Goal: Task Accomplishment & Management: Use online tool/utility

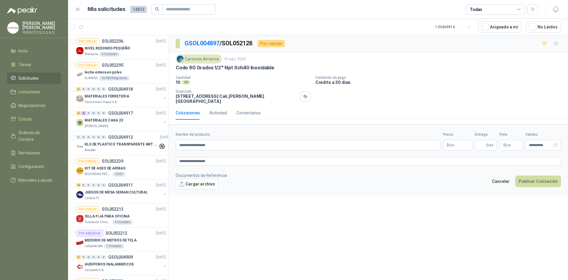
scroll to position [314, 0]
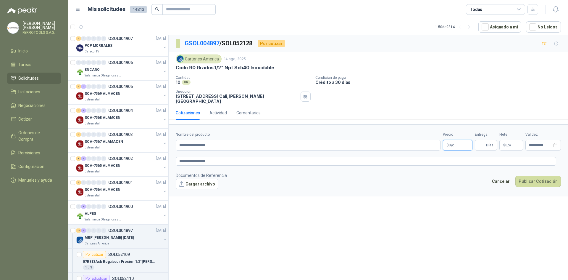
click at [457, 140] on body "[PERSON_NAME] FERROTOOLS S.A.S. Inicio Tareas Solicitudes Licitaciones Negociac…" at bounding box center [284, 140] width 568 height 280
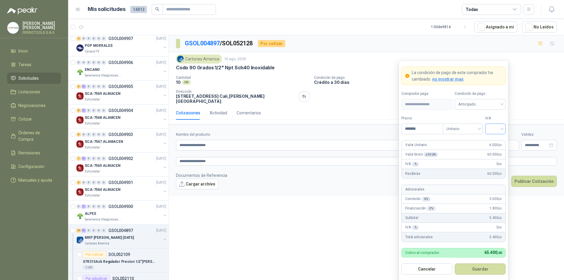
type input "*******"
click at [493, 129] on input "search" at bounding box center [495, 128] width 13 height 9
click at [492, 140] on div "19%" at bounding box center [495, 141] width 11 height 7
click at [485, 269] on button "Guardar" at bounding box center [479, 268] width 51 height 11
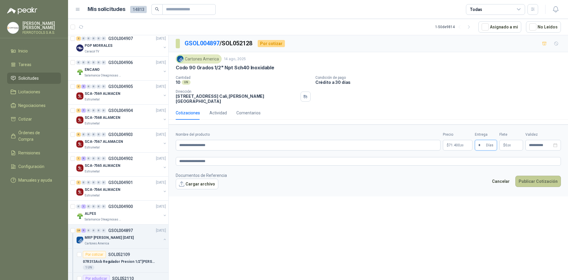
type input "*"
click at [550, 181] on button "Publicar Cotización" at bounding box center [539, 181] width 46 height 11
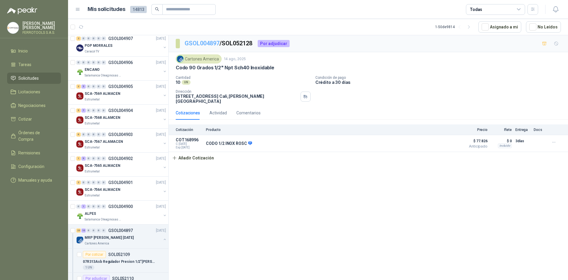
click at [208, 44] on link "GSOL004897" at bounding box center [202, 43] width 35 height 7
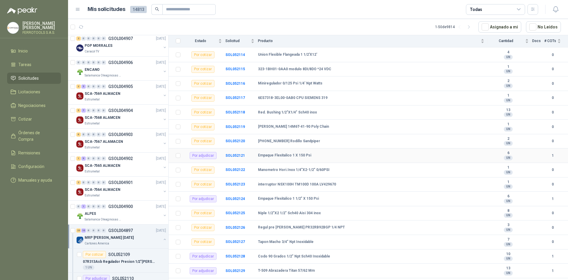
scroll to position [130, 0]
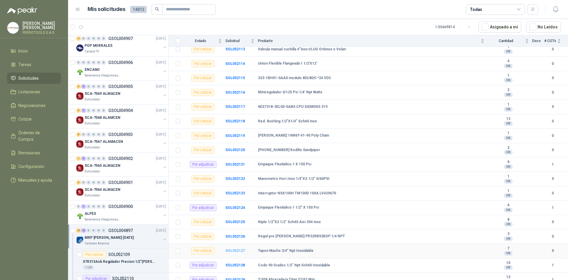
click at [242, 252] on b "SOL052127" at bounding box center [236, 250] width 20 height 4
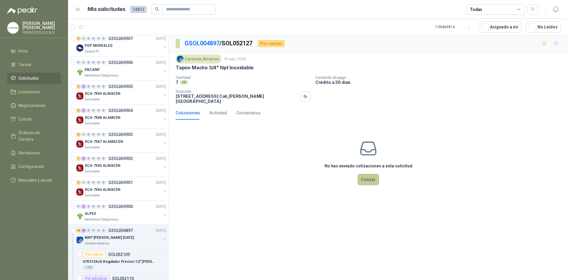
click at [365, 176] on button "Cotizar" at bounding box center [368, 179] width 21 height 11
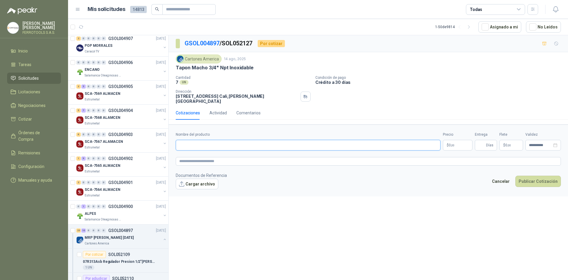
click at [251, 143] on input "Nombre del producto" at bounding box center [308, 145] width 265 height 11
paste input "**********"
type input "**********"
click at [210, 157] on textarea at bounding box center [368, 161] width 385 height 9
paste textarea "**********"
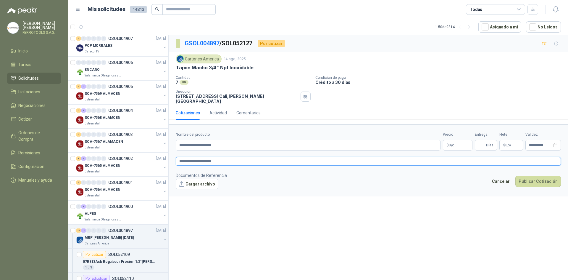
type textarea "**********"
click at [484, 141] on input "Entrega" at bounding box center [482, 145] width 7 height 10
type input "*"
click at [453, 138] on body "[PERSON_NAME] FERROTOOLS S.A.S. Inicio Tareas Solicitudes Licitaciones Negociac…" at bounding box center [284, 140] width 568 height 280
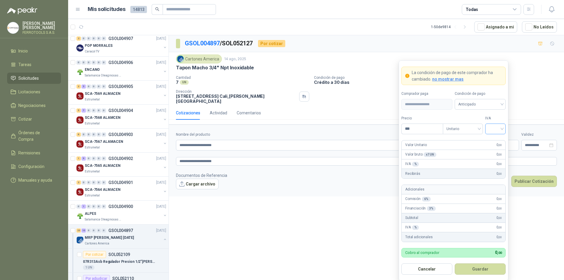
click at [487, 126] on div at bounding box center [495, 128] width 20 height 11
click at [492, 143] on div "19%" at bounding box center [495, 141] width 11 height 7
click at [426, 127] on input "***" at bounding box center [421, 129] width 41 height 10
type input "*******"
click at [486, 270] on button "Guardar" at bounding box center [479, 268] width 51 height 11
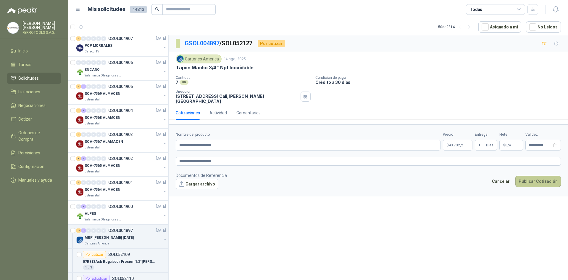
click at [532, 176] on button "Publicar Cotización" at bounding box center [539, 181] width 46 height 11
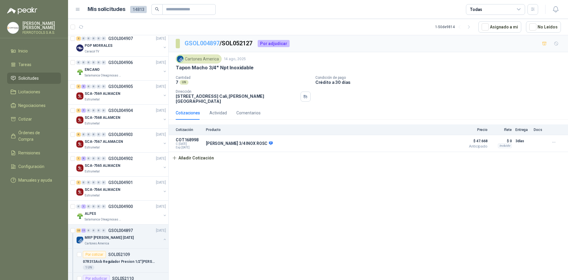
click at [209, 46] on link "GSOL004897" at bounding box center [202, 43] width 35 height 7
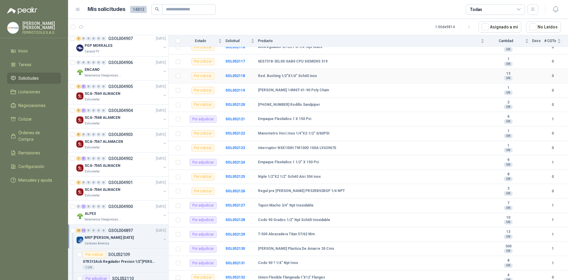
scroll to position [178, 0]
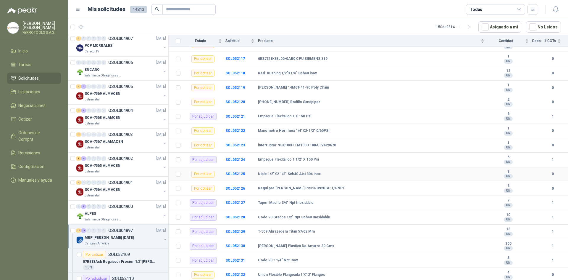
click at [238, 176] on td "SOL052125" at bounding box center [242, 174] width 33 height 15
click at [239, 174] on b "SOL052125" at bounding box center [236, 174] width 20 height 4
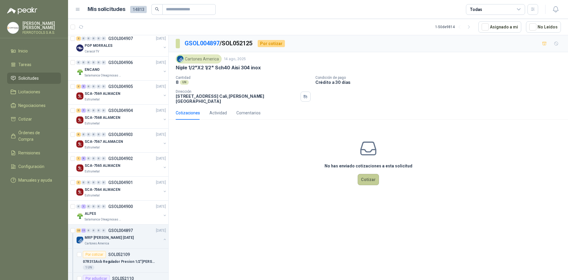
click at [364, 176] on button "Cotizar" at bounding box center [368, 179] width 21 height 11
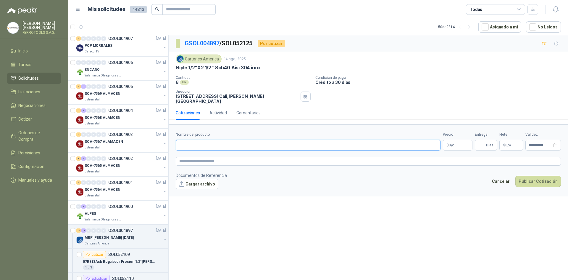
click at [238, 141] on input "Nombre del producto" at bounding box center [308, 145] width 265 height 11
paste input "**********"
type input "**********"
click at [209, 157] on textarea at bounding box center [368, 161] width 385 height 9
paste textarea "**********"
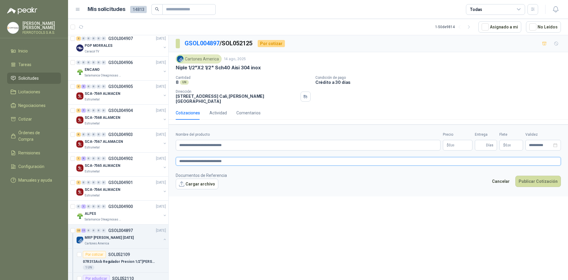
type textarea "**********"
click at [485, 143] on input "Entrega" at bounding box center [482, 145] width 7 height 10
type input "*"
click at [456, 144] on body "[PERSON_NAME] FERROTOOLS S.A.S. Inicio Tareas Solicitudes Licitaciones Negociac…" at bounding box center [284, 140] width 568 height 280
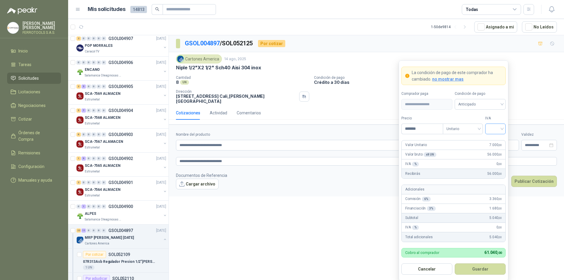
type input "*******"
drag, startPoint x: 497, startPoint y: 128, endPoint x: 500, endPoint y: 141, distance: 14.0
click at [497, 129] on input "search" at bounding box center [495, 128] width 13 height 9
click at [500, 142] on div "19%" at bounding box center [495, 141] width 11 height 7
click at [485, 269] on button "Guardar" at bounding box center [479, 268] width 51 height 11
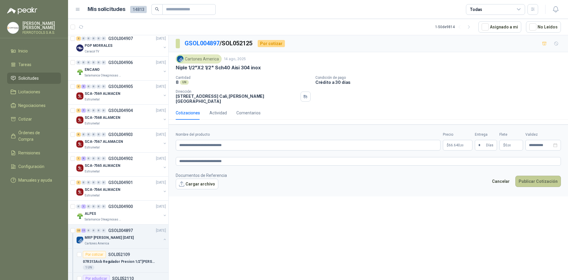
click at [525, 176] on button "Publicar Cotización" at bounding box center [539, 181] width 46 height 11
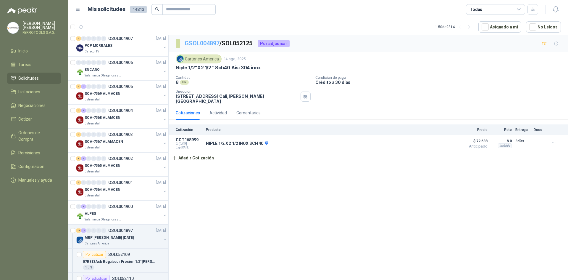
click at [203, 44] on link "GSOL004897" at bounding box center [202, 43] width 35 height 7
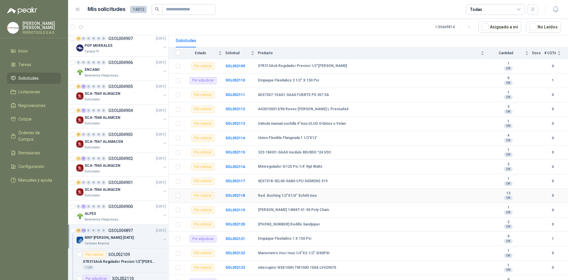
scroll to position [41, 0]
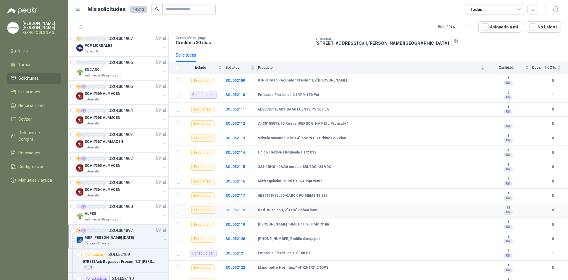
click at [233, 208] on b "SOL052118" at bounding box center [236, 210] width 20 height 4
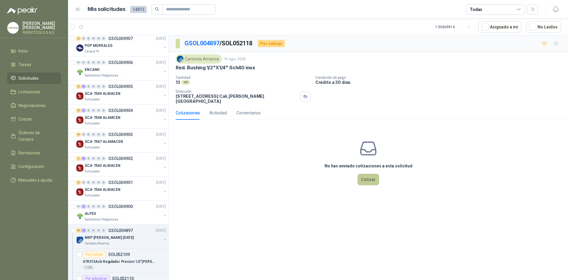
click at [367, 176] on button "Cotizar" at bounding box center [368, 179] width 21 height 11
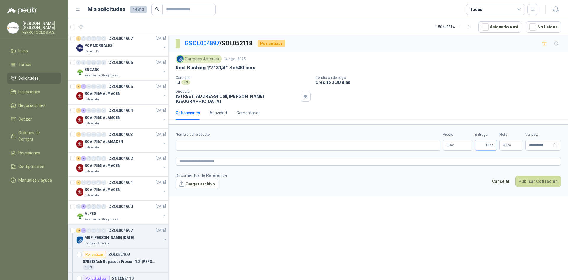
click at [476, 140] on span "Días" at bounding box center [486, 145] width 22 height 11
type input "*"
click at [235, 140] on input "Nombre del producto" at bounding box center [308, 145] width 265 height 11
paste input "**********"
type input "**********"
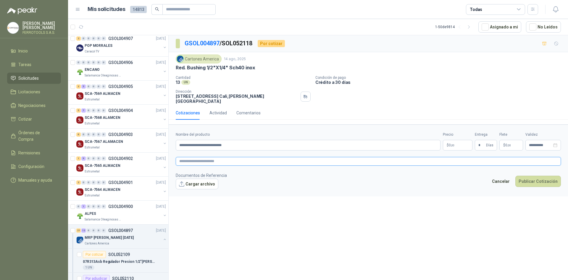
drag, startPoint x: 202, startPoint y: 152, endPoint x: 214, endPoint y: 158, distance: 13.3
click at [210, 155] on form "**********" at bounding box center [369, 160] width 400 height 72
click at [214, 158] on textarea at bounding box center [368, 161] width 385 height 9
paste textarea "**********"
type textarea "**********"
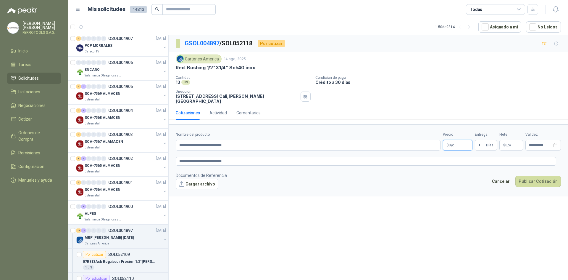
click at [446, 140] on body "[PERSON_NAME] FERROTOOLS S.A.S. Inicio Tareas Solicitudes Licitaciones Negociac…" at bounding box center [284, 140] width 568 height 280
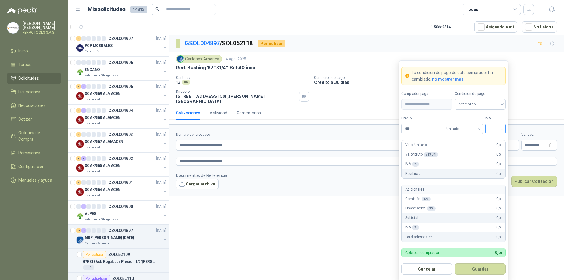
click at [491, 128] on input "search" at bounding box center [495, 128] width 13 height 9
click at [491, 141] on div "19%" at bounding box center [495, 141] width 11 height 7
drag, startPoint x: 415, startPoint y: 126, endPoint x: 404, endPoint y: 126, distance: 11.5
click at [404, 126] on input "***" at bounding box center [421, 129] width 41 height 10
type input "*******"
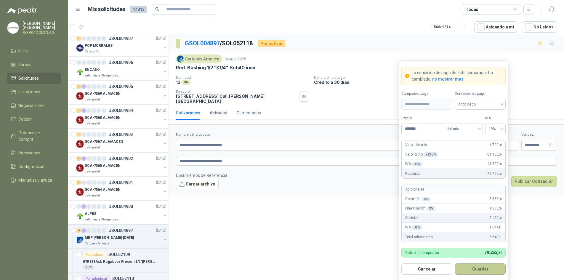
click at [475, 269] on button "Guardar" at bounding box center [479, 268] width 51 height 11
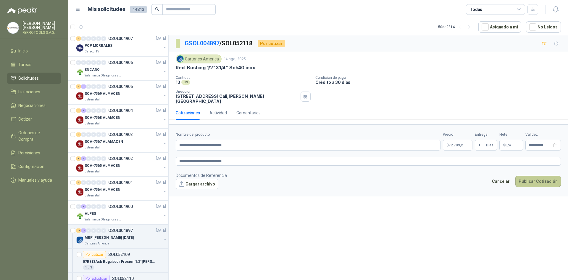
click at [531, 180] on button "Publicar Cotización" at bounding box center [539, 181] width 46 height 11
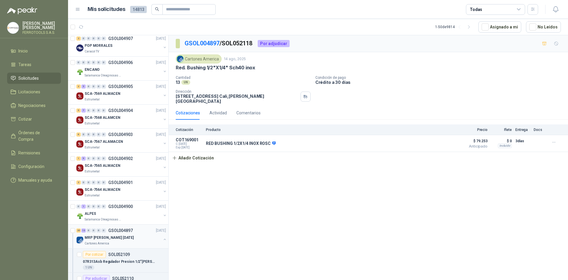
click at [158, 237] on div "MRP MOLINO [DATE] Cartones America" at bounding box center [121, 240] width 91 height 12
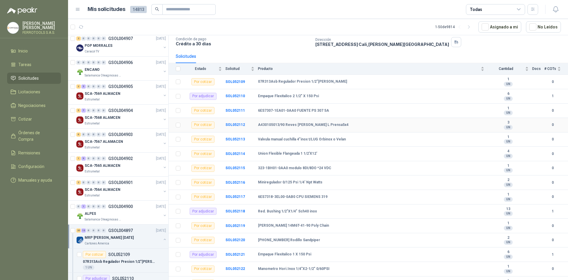
scroll to position [30, 0]
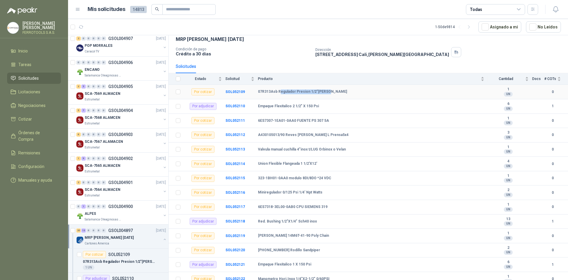
drag, startPoint x: 325, startPoint y: 94, endPoint x: 279, endPoint y: 97, distance: 46.0
click at [279, 97] on td "07R313Asb Regulador Presion 1/2"[PERSON_NAME]" at bounding box center [373, 92] width 230 height 15
drag, startPoint x: 277, startPoint y: 92, endPoint x: 326, endPoint y: 87, distance: 49.1
click at [326, 87] on td "07R313Asb Regulador Presion 1/2"[PERSON_NAME]" at bounding box center [373, 92] width 230 height 15
copy b "Regulador Presion 1/2"[PERSON_NAME]"
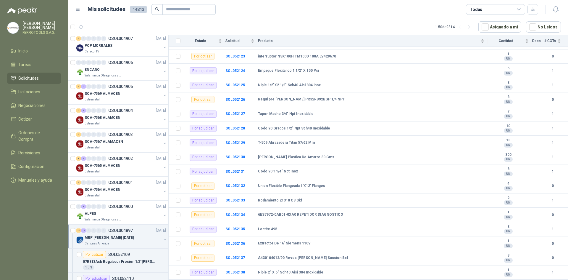
scroll to position [307, 0]
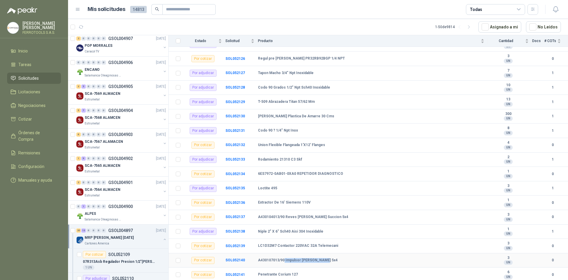
drag, startPoint x: 284, startPoint y: 258, endPoint x: 335, endPoint y: 255, distance: 51.3
click at [335, 255] on td "A430107013/90 Impulsor [PERSON_NAME] 5x4" at bounding box center [373, 260] width 230 height 15
copy b "Impulsor [PERSON_NAME] 5x4"
drag, startPoint x: 285, startPoint y: 216, endPoint x: 359, endPoint y: 215, distance: 74.0
click at [359, 215] on div "A430104013/90 Reves [PERSON_NAME] Succion 5x4" at bounding box center [371, 217] width 226 height 5
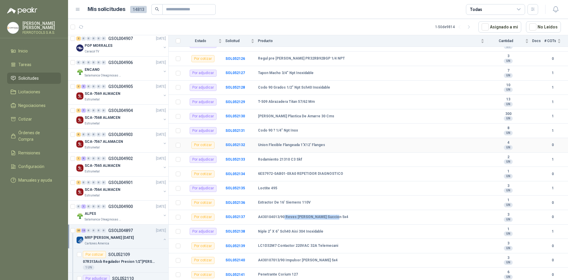
copy b "Reves [PERSON_NAME] Succion 5x4"
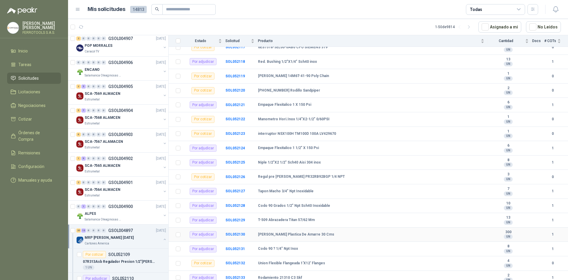
scroll to position [189, 0]
drag, startPoint x: 259, startPoint y: 176, endPoint x: 331, endPoint y: 174, distance: 72.0
click at [331, 173] on td "Regul pre [PERSON_NAME] PR32RB92BGP 1/4 NPT" at bounding box center [373, 177] width 230 height 15
copy b "Regul pre [PERSON_NAME] PR32RB92BGP 1/4 NPT"
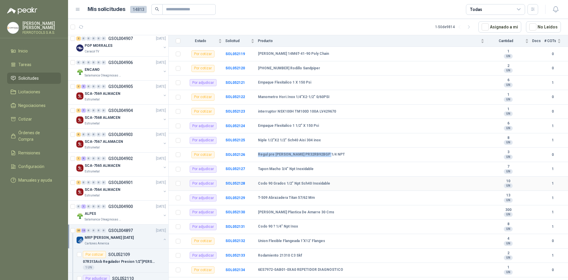
scroll to position [307, 0]
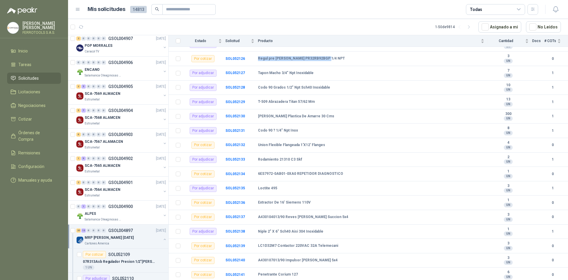
click at [157, 240] on div "MRP MOLINO [DATE] Cartones America" at bounding box center [121, 240] width 91 height 12
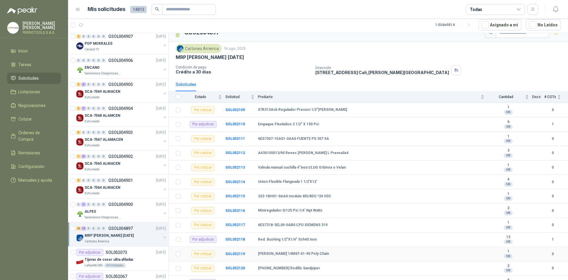
scroll to position [0, 0]
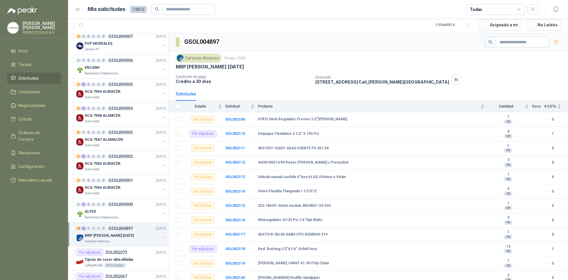
click at [163, 238] on button "button" at bounding box center [165, 237] width 5 height 5
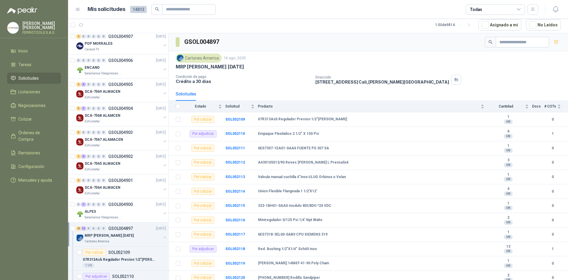
click at [163, 237] on button "button" at bounding box center [165, 237] width 5 height 5
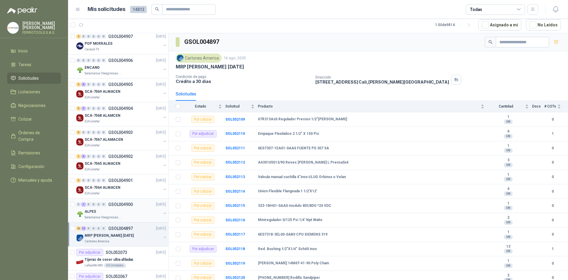
click at [148, 209] on div "ALPES" at bounding box center [123, 211] width 77 height 7
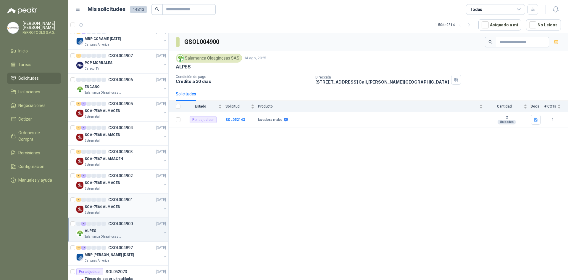
scroll to position [285, 0]
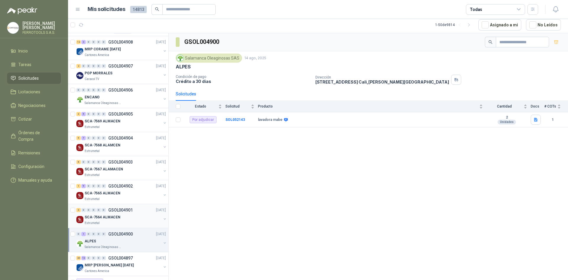
click at [136, 215] on div "SCA-7564 ALMACEN" at bounding box center [123, 216] width 77 height 7
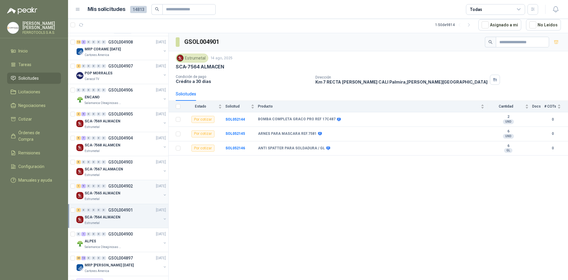
click at [139, 195] on div "SCA-7565 ALMACEN" at bounding box center [123, 192] width 77 height 7
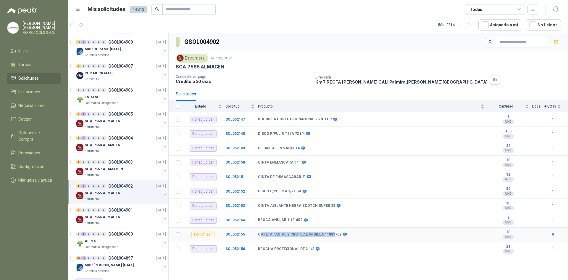
drag, startPoint x: 260, startPoint y: 235, endPoint x: 336, endPoint y: 234, distance: 76.4
click at [330, 234] on b "CARETA FACIAL Y PROTEC.BARBILLA 11881762" at bounding box center [299, 234] width 83 height 5
drag, startPoint x: 336, startPoint y: 235, endPoint x: 258, endPoint y: 237, distance: 78.5
click at [258, 237] on tr "Por cotizar SOL052155 CARETA FACIAL Y PROTEC.BARBILLA 11881762 10 UND  0" at bounding box center [369, 234] width 400 height 15
copy tr "CARETA FACIAL Y PROTEC.BARBILLA 11881762"
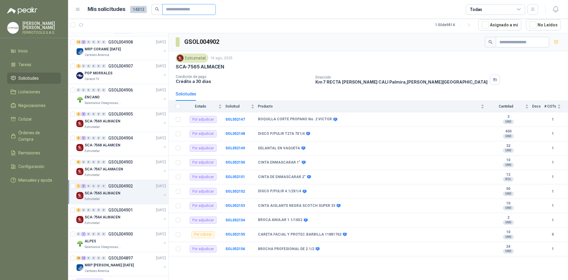
click at [179, 13] on input "text" at bounding box center [186, 9] width 41 height 10
paste input "**********"
type input "**********"
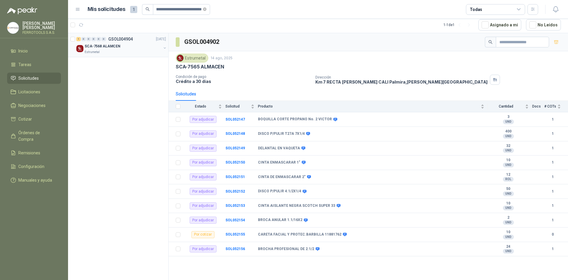
click at [126, 51] on div "Estrumetal" at bounding box center [123, 52] width 77 height 5
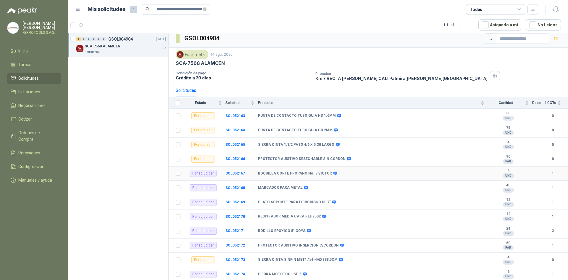
scroll to position [5, 0]
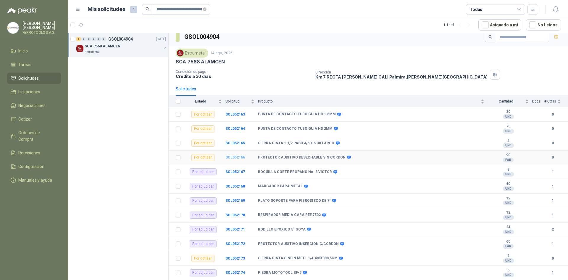
click at [238, 158] on b "SOL052166" at bounding box center [236, 157] width 20 height 4
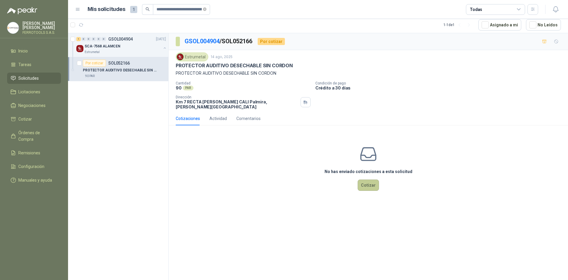
click at [364, 183] on button "Cotizar" at bounding box center [368, 184] width 21 height 11
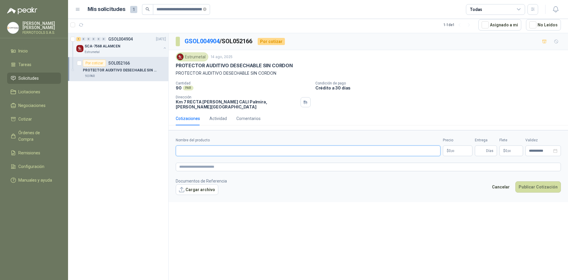
click at [216, 149] on input "Nombre del producto" at bounding box center [308, 150] width 265 height 11
paste input "**********"
type input "**********"
click at [195, 166] on textarea at bounding box center [368, 167] width 385 height 9
paste textarea "**********"
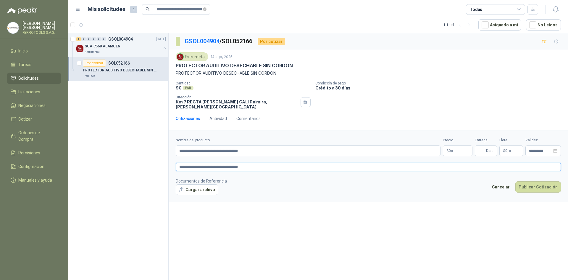
type textarea "**********"
click at [456, 147] on body "**********" at bounding box center [284, 140] width 568 height 280
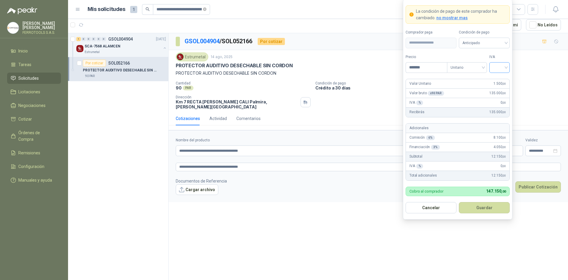
type input "*******"
click at [503, 66] on input "search" at bounding box center [499, 66] width 13 height 9
click at [504, 77] on div "19%" at bounding box center [499, 79] width 11 height 7
drag, startPoint x: 487, startPoint y: 201, endPoint x: 487, endPoint y: 207, distance: 6.2
click at [487, 203] on form "**********" at bounding box center [458, 109] width 110 height 220
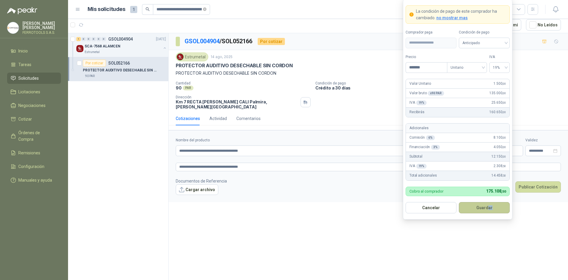
click at [487, 207] on button "Guardar" at bounding box center [484, 207] width 51 height 11
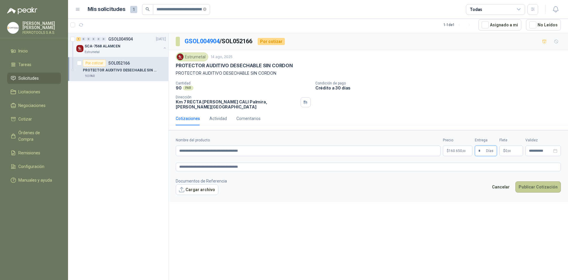
type input "*"
click at [531, 183] on button "Publicar Cotización" at bounding box center [539, 186] width 46 height 11
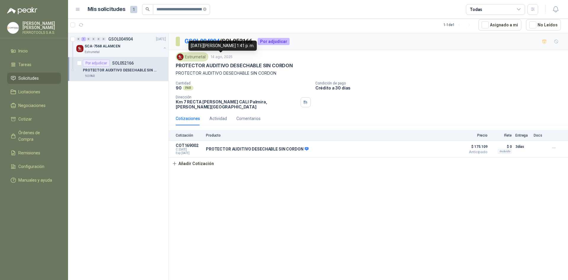
click at [203, 46] on div "[DATE][PERSON_NAME] 1:41 p. m." at bounding box center [223, 46] width 68 height 10
click at [203, 43] on div "[DATE][PERSON_NAME] 1:41 p. m." at bounding box center [223, 46] width 68 height 10
click at [201, 41] on div "[DATE][PERSON_NAME] 1:41 p. m." at bounding box center [223, 46] width 68 height 10
click at [188, 40] on link "GSOL004904" at bounding box center [202, 41] width 35 height 7
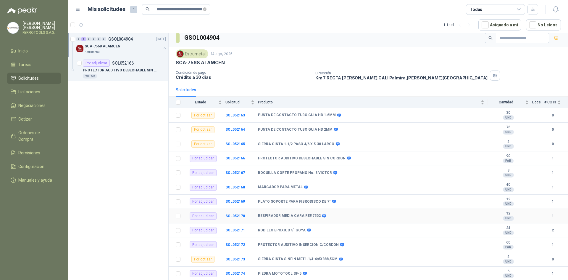
scroll to position [5, 0]
click at [121, 43] on div "SCA-7568 ALAMCEN" at bounding box center [123, 46] width 77 height 7
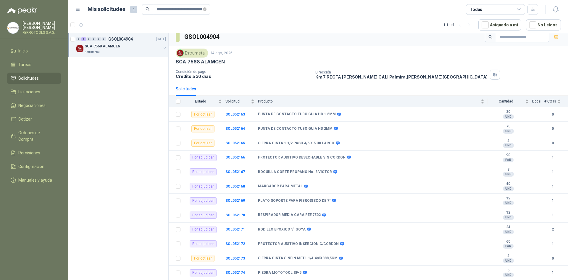
click at [33, 76] on span "Solicitudes" at bounding box center [28, 78] width 20 height 7
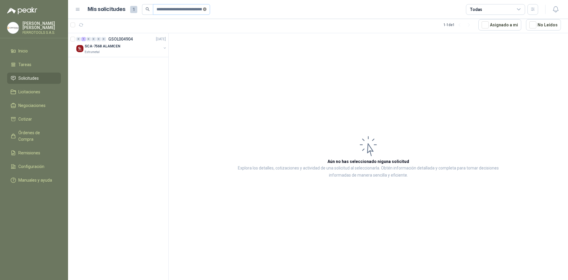
click at [203, 9] on icon "close-circle" at bounding box center [205, 9] width 4 height 4
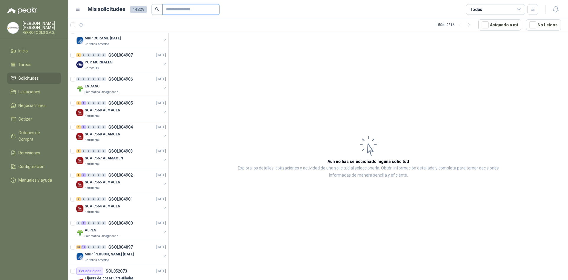
scroll to position [462, 0]
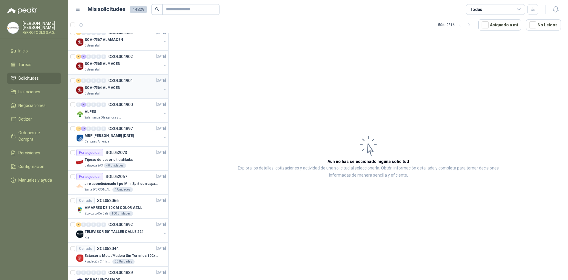
click at [130, 87] on div "SCA-7564 ALMACEN" at bounding box center [123, 87] width 77 height 7
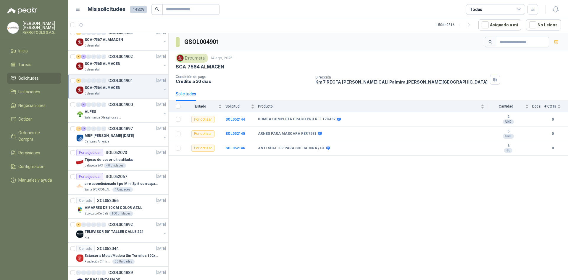
click at [133, 76] on div "3 0 0 0 0 0 GSOL004901 [DATE] SCA-7564 ALMACEN Estrumetal" at bounding box center [118, 87] width 100 height 24
click at [133, 70] on div "Estrumetal" at bounding box center [123, 69] width 77 height 5
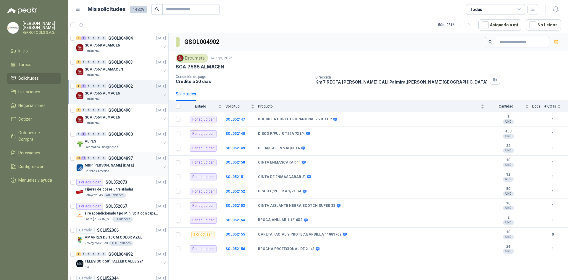
scroll to position [403, 0]
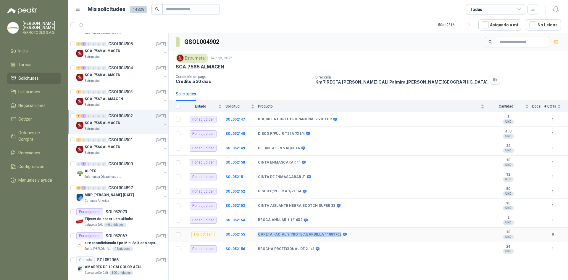
drag, startPoint x: 258, startPoint y: 233, endPoint x: 335, endPoint y: 234, distance: 77.0
click at [335, 234] on b "CARETA FACIAL Y PROTEC.BARBILLA 11881762" at bounding box center [299, 234] width 83 height 5
copy b "CARETA FACIAL Y PROTEC.BARBILLA 11881762"
click at [270, 237] on td "CARETA FACIAL Y PROTEC.BARBILLA 11881762" at bounding box center [373, 234] width 230 height 15
drag, startPoint x: 259, startPoint y: 234, endPoint x: 340, endPoint y: 234, distance: 81.4
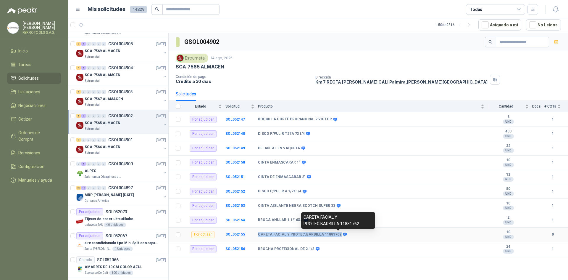
click at [340, 234] on div "CARETA FACIAL Y PROTEC.BARBILLA 11881762" at bounding box center [302, 234] width 88 height 5
copy div "CARETA FACIAL Y PROTEC.BARBILLA 11881762"
click at [342, 236] on span at bounding box center [344, 234] width 4 height 4
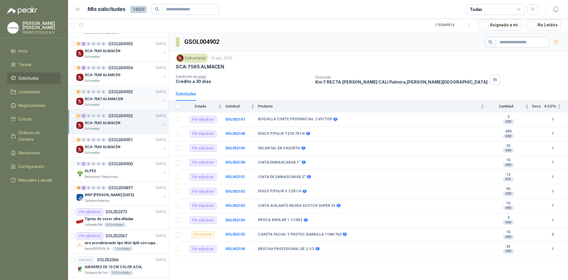
click at [131, 103] on div "Estrumetal" at bounding box center [123, 104] width 77 height 5
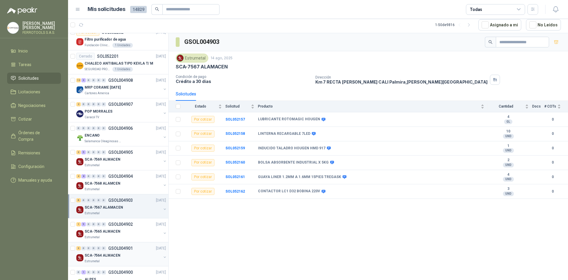
scroll to position [285, 0]
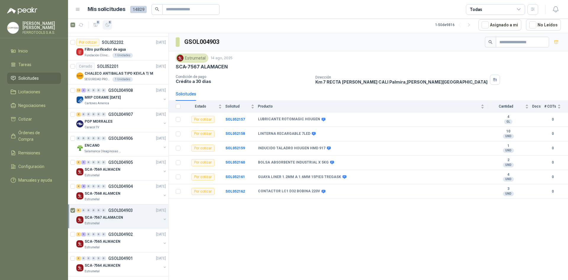
click at [108, 22] on span "6" at bounding box center [110, 22] width 4 height 5
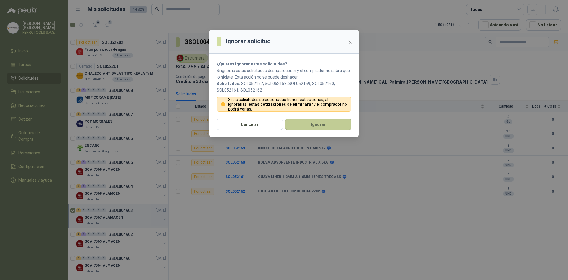
click at [323, 124] on button "Ignorar" at bounding box center [318, 124] width 66 height 11
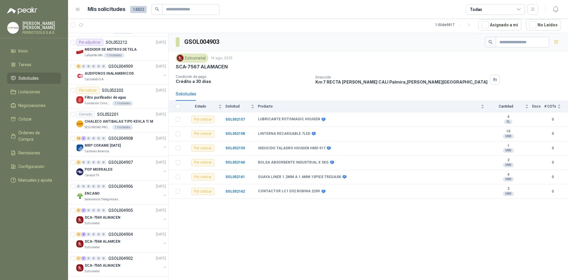
scroll to position [332, 0]
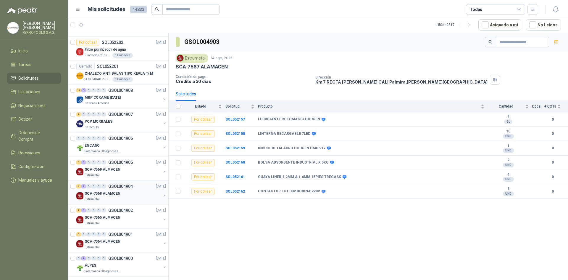
click at [123, 190] on div "SCA-7568 ALAMCEN" at bounding box center [123, 193] width 77 height 7
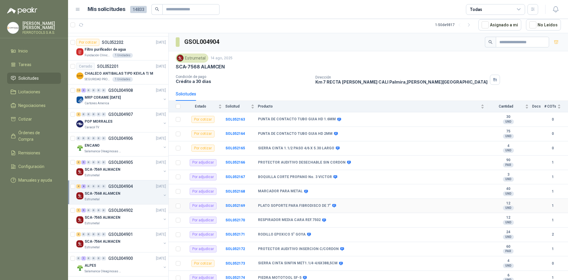
scroll to position [5, 0]
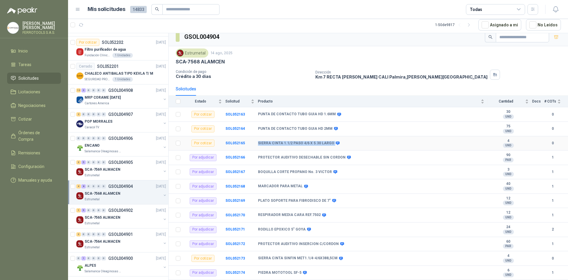
drag, startPoint x: 259, startPoint y: 143, endPoint x: 331, endPoint y: 141, distance: 72.0
click at [331, 141] on div "SIERRA CINTA 1.1/2 PASO 4/6 X 5.30 LARGO" at bounding box center [298, 143] width 81 height 5
copy div "SIERRA CINTA 1.1/2 PASO 4/6 X 5.30 LARGO"
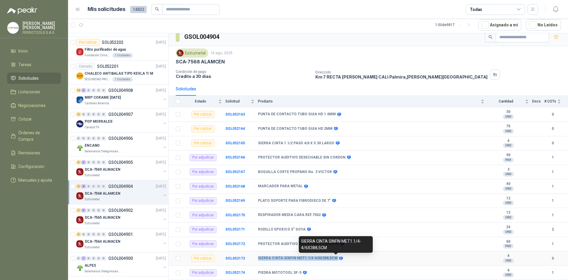
drag, startPoint x: 258, startPoint y: 258, endPoint x: 338, endPoint y: 257, distance: 79.9
click at [338, 257] on tr "Por cotizar SOL052173 SIERRA CINTA SINFIN MET1.1/4-4/6X388,5CM 4 UND  0" at bounding box center [369, 258] width 400 height 15
copy tr "SIERRA CINTA SINFIN MET1.1/4-4/6X388,5CM"
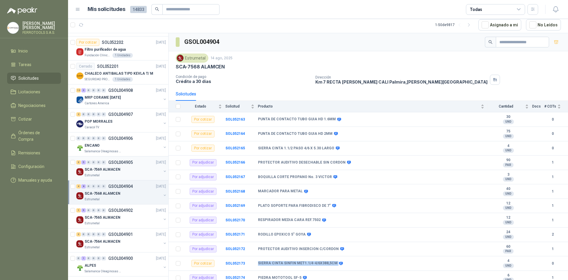
click at [126, 165] on div "3 5 0 0 0 0 GSOL004905 [DATE]" at bounding box center [121, 162] width 91 height 7
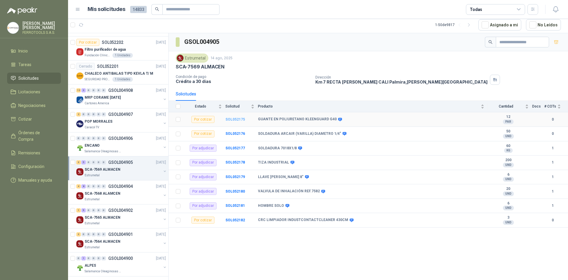
click at [236, 120] on b "SOL052175" at bounding box center [236, 119] width 20 height 4
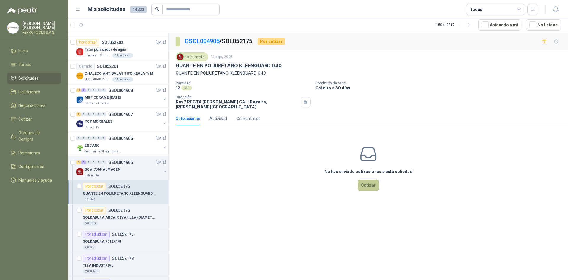
click at [370, 183] on button "Cotizar" at bounding box center [368, 184] width 21 height 11
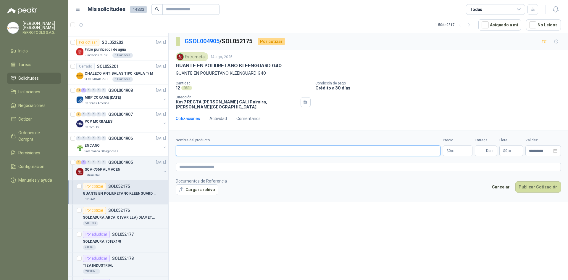
click at [274, 146] on input "Nombre del producto" at bounding box center [308, 150] width 265 height 11
paste input "**********"
type input "**********"
click at [322, 163] on textarea at bounding box center [368, 167] width 385 height 9
paste textarea "**********"
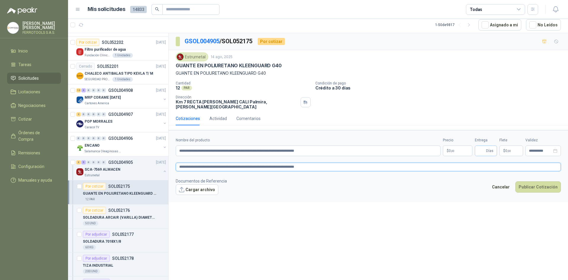
type textarea "**********"
click at [485, 146] on input "Entrega" at bounding box center [482, 151] width 7 height 10
type input "*"
click at [455, 149] on span ",00" at bounding box center [453, 150] width 4 height 3
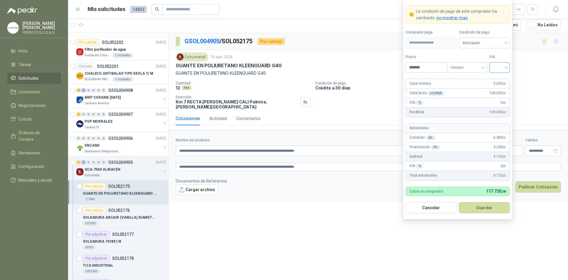
click at [491, 67] on div at bounding box center [500, 67] width 20 height 11
type input "*******"
click at [503, 80] on div "19%" at bounding box center [499, 79] width 11 height 7
click at [486, 209] on button "Guardar" at bounding box center [484, 207] width 51 height 11
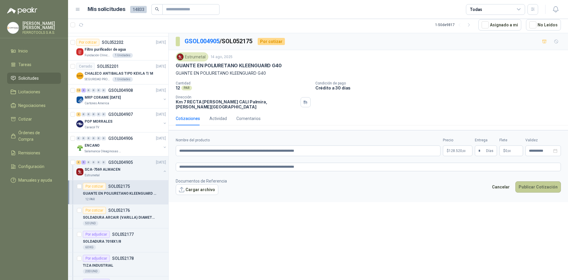
click at [530, 182] on button "Publicar Cotización" at bounding box center [539, 186] width 46 height 11
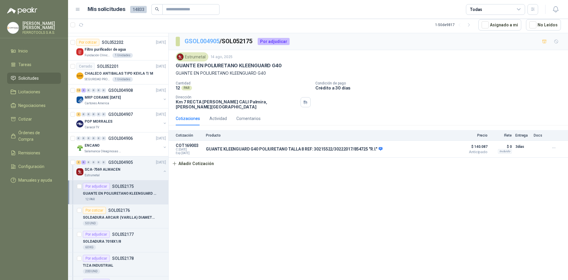
click at [206, 42] on link "GSOL004905" at bounding box center [202, 41] width 35 height 7
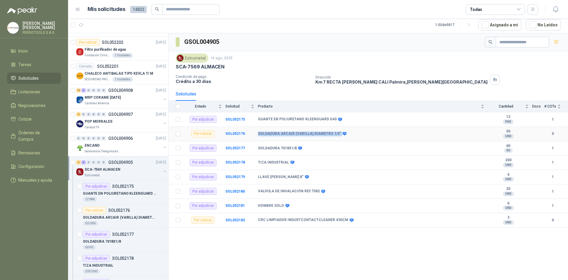
drag, startPoint x: 336, startPoint y: 133, endPoint x: 258, endPoint y: 133, distance: 78.2
click at [258, 133] on tr "Por cotizar SOL052176 SOLDADURA ARCAIR (VARILLA) DIAMETRO 1/4" 50 UND  0" at bounding box center [369, 134] width 400 height 15
click at [234, 221] on b "SOL052182" at bounding box center [236, 220] width 20 height 4
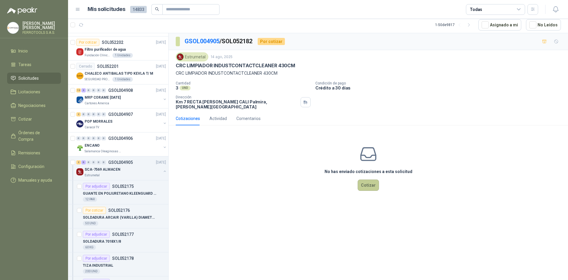
click at [367, 181] on button "Cotizar" at bounding box center [368, 184] width 21 height 11
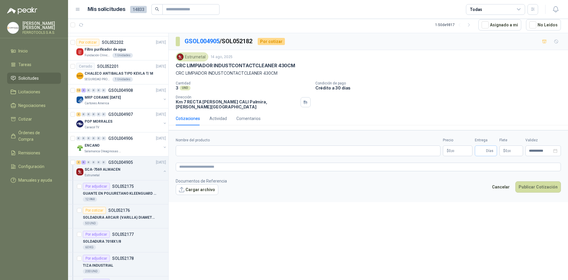
click at [477, 145] on span "Días" at bounding box center [486, 150] width 22 height 11
type input "*"
click at [272, 152] on form "**********" at bounding box center [369, 166] width 400 height 72
click at [219, 149] on input "Nombre del producto" at bounding box center [308, 150] width 265 height 11
paste input "**********"
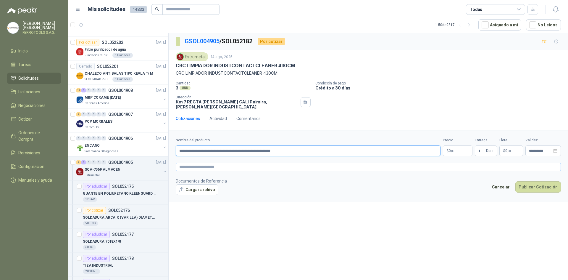
type input "**********"
click at [197, 163] on textarea at bounding box center [368, 167] width 385 height 9
paste textarea "**********"
type textarea "**********"
click at [457, 147] on p "$ 0 ,00" at bounding box center [458, 150] width 30 height 11
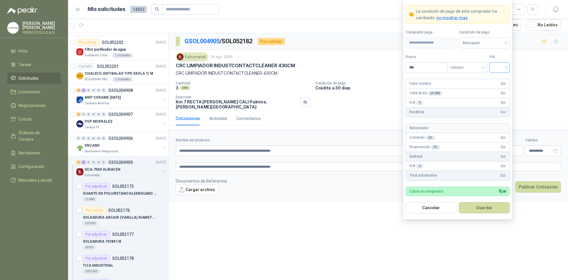
click at [501, 68] on input "search" at bounding box center [499, 66] width 13 height 9
click at [496, 81] on div "19%" at bounding box center [499, 79] width 11 height 7
click at [425, 73] on form "**********" at bounding box center [458, 109] width 110 height 220
click at [425, 70] on input "***" at bounding box center [426, 67] width 41 height 10
type input "********"
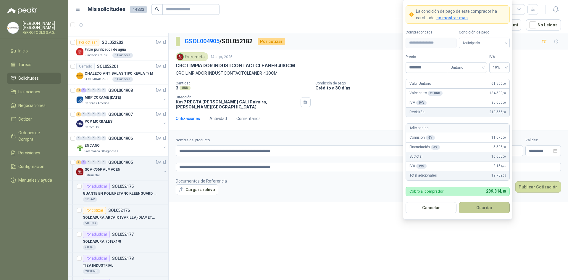
click at [494, 206] on button "Guardar" at bounding box center [484, 207] width 51 height 11
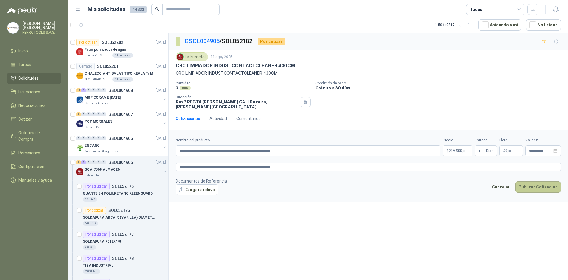
click at [538, 183] on button "Publicar Cotización" at bounding box center [539, 186] width 46 height 11
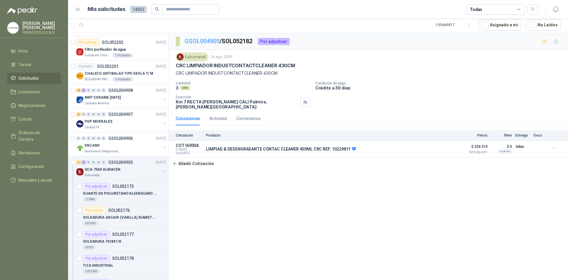
click at [211, 42] on link "GSOL004905" at bounding box center [202, 41] width 35 height 7
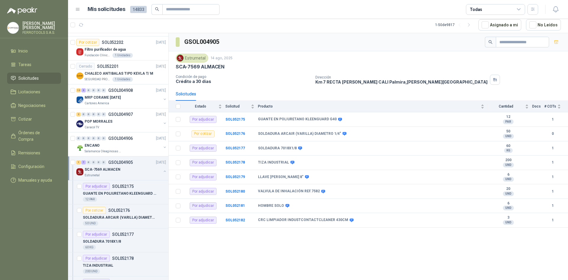
click at [142, 173] on div "SCA-7569 ALMACEN" at bounding box center [123, 169] width 77 height 7
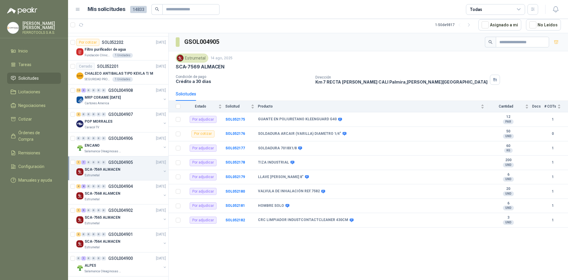
click at [142, 168] on div "SCA-7569 ALMACEN" at bounding box center [123, 169] width 77 height 7
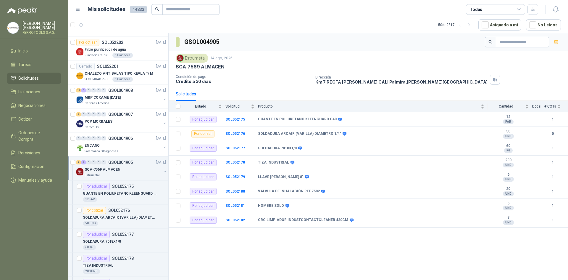
click at [142, 168] on div "SCA-7569 ALMACEN" at bounding box center [123, 169] width 77 height 7
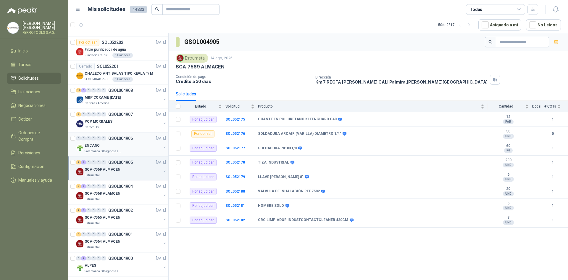
click at [140, 151] on div "Salamanca Oleaginosas SAS" at bounding box center [123, 151] width 77 height 5
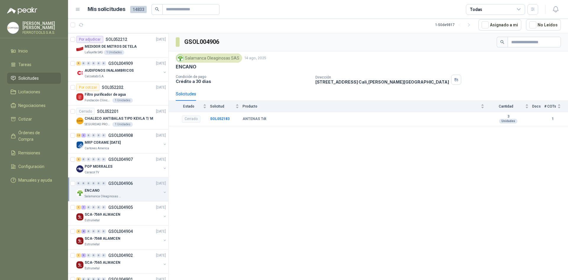
scroll to position [273, 0]
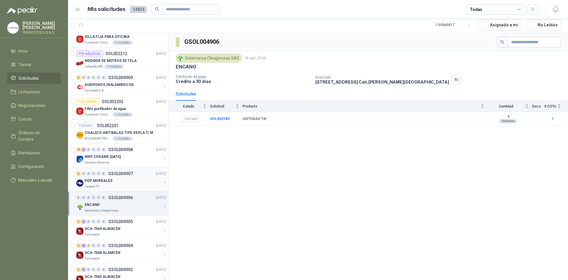
click at [132, 180] on div "POP MORRALES" at bounding box center [123, 180] width 77 height 7
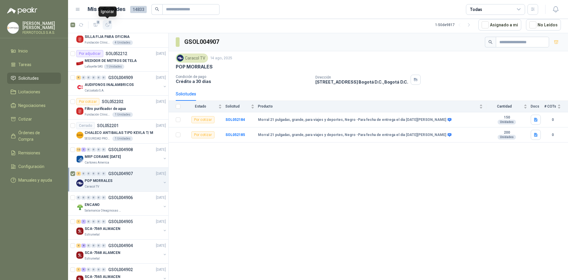
click at [108, 25] on icon "button" at bounding box center [107, 25] width 5 height 5
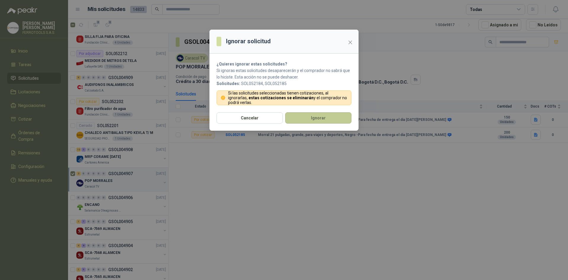
click at [321, 116] on button "Ignorar" at bounding box center [318, 117] width 66 height 11
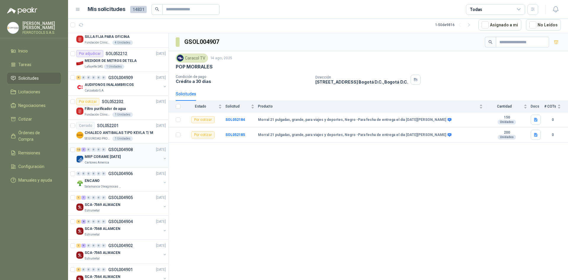
click at [128, 161] on div "Cartones America" at bounding box center [123, 162] width 77 height 5
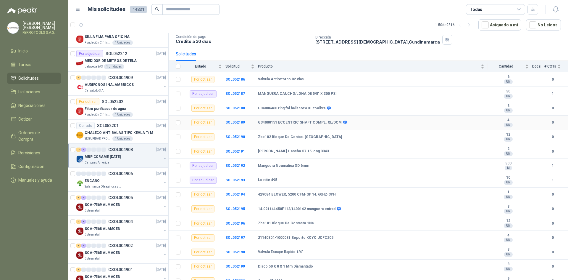
scroll to position [48, 0]
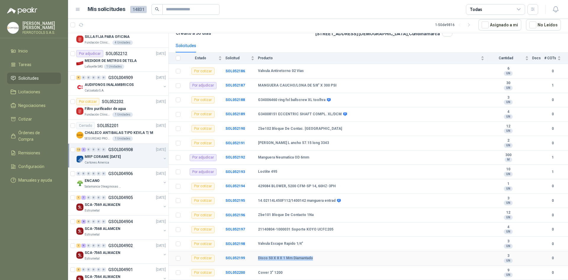
drag, startPoint x: 314, startPoint y: 257, endPoint x: 255, endPoint y: 256, distance: 59.2
click at [255, 256] on tr "Por cotizar SOL052199 Disco 50 X 8 X 1 Mm Diamantado 3 UN 0" at bounding box center [369, 258] width 400 height 15
drag, startPoint x: 304, startPoint y: 242, endPoint x: 255, endPoint y: 242, distance: 49.7
click at [255, 242] on tr "Por cotizar SOL052198 Valvula Escape Rapido 1/4" 3 UN 0" at bounding box center [369, 244] width 400 height 15
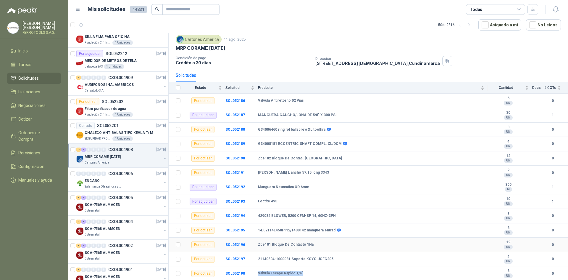
scroll to position [0, 0]
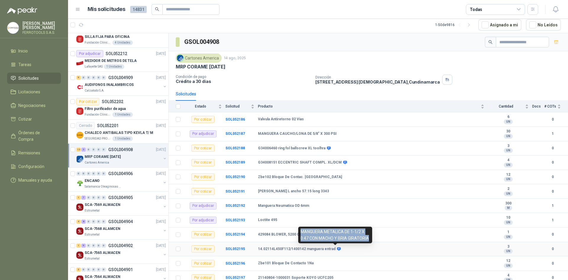
drag, startPoint x: 370, startPoint y: 238, endPoint x: 301, endPoint y: 234, distance: 68.5
click at [301, 234] on div "MANGUERA METALICA DE 1-1/2 X 0.47 CON MACHO Y BRIA GIRATORIA" at bounding box center [335, 234] width 74 height 17
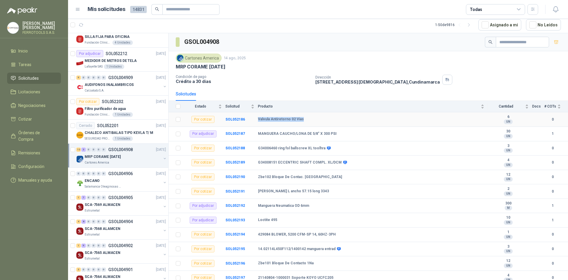
drag, startPoint x: 305, startPoint y: 119, endPoint x: 255, endPoint y: 118, distance: 49.7
click at [255, 118] on tr "Por cotizar SOL052186 Valvula Antiretorno 02 Vias 6 UN 0" at bounding box center [369, 119] width 400 height 15
click at [136, 126] on div "Cerrado SOL052201 [DATE]" at bounding box center [121, 125] width 90 height 7
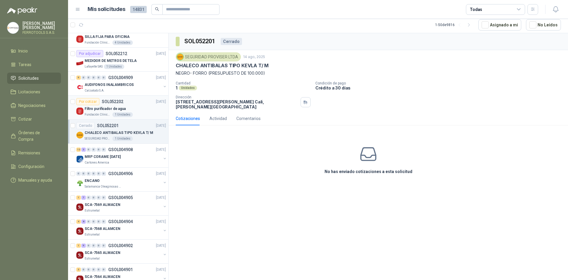
click at [133, 103] on div "Por cotizar SOL052202 [DATE]" at bounding box center [121, 101] width 90 height 7
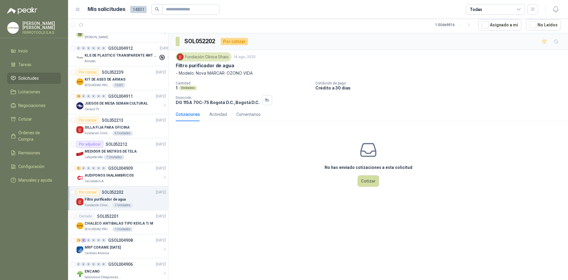
scroll to position [125, 0]
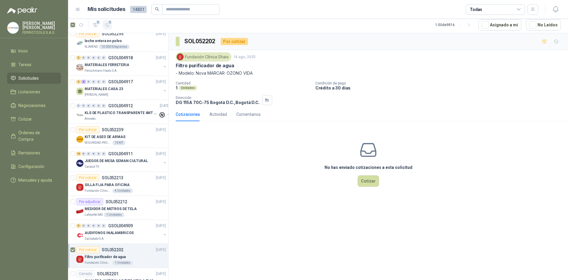
click at [109, 22] on span "1" at bounding box center [110, 22] width 4 height 5
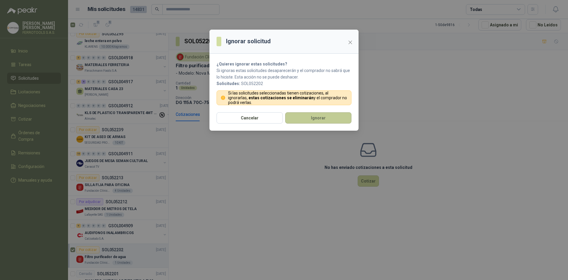
click at [317, 118] on button "Ignorar" at bounding box center [318, 117] width 66 height 11
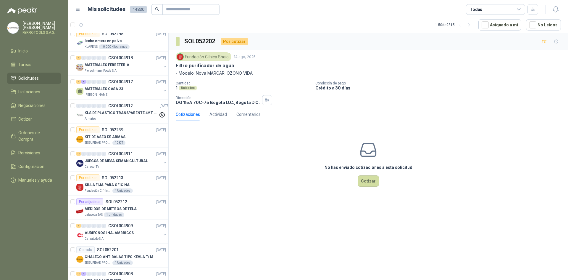
click at [139, 232] on div "AUDIFONOS INALAMBRICOS" at bounding box center [123, 232] width 77 height 7
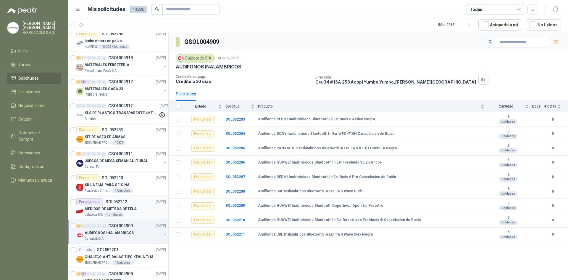
click at [134, 206] on p "MEDIDOR DE METROS DE TELA" at bounding box center [111, 209] width 52 height 6
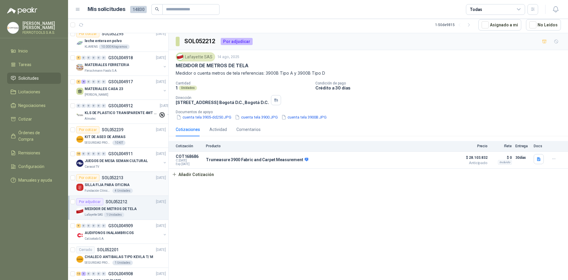
click at [134, 177] on div "Por cotizar SOL052213 [DATE]" at bounding box center [121, 177] width 90 height 7
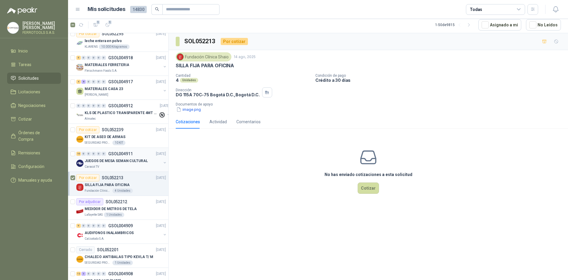
click at [73, 156] on div at bounding box center [73, 159] width 6 height 19
click at [110, 24] on span "11" at bounding box center [110, 22] width 6 height 5
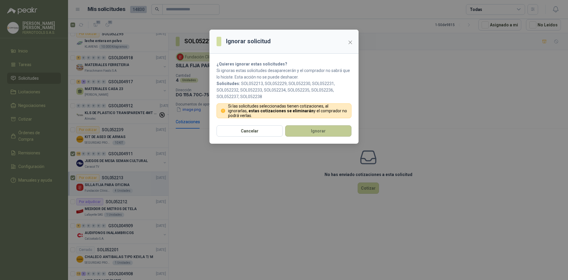
click at [330, 134] on button "Ignorar" at bounding box center [318, 130] width 66 height 11
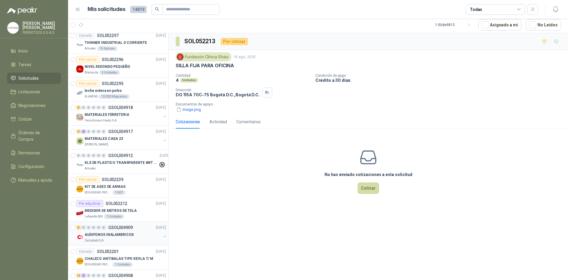
scroll to position [66, 0]
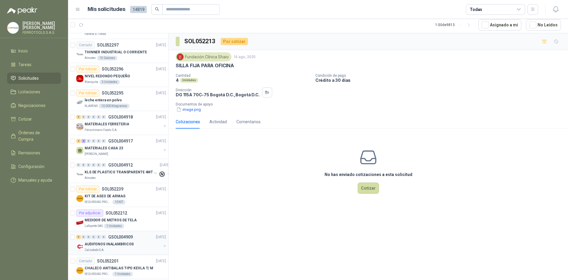
click at [135, 191] on div "Por cotizar SOL052239 [DATE]" at bounding box center [121, 188] width 90 height 7
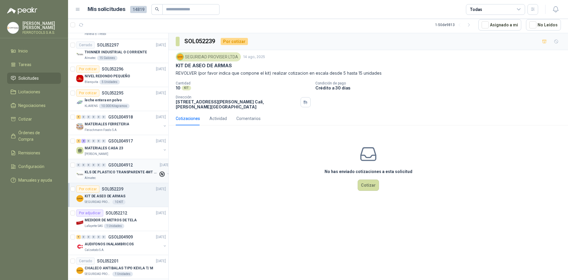
click at [116, 174] on p "KLS DE PLASTICO TRANSPARENTE 4MT CAL 4 Y CINTA TRA" at bounding box center [122, 172] width 74 height 6
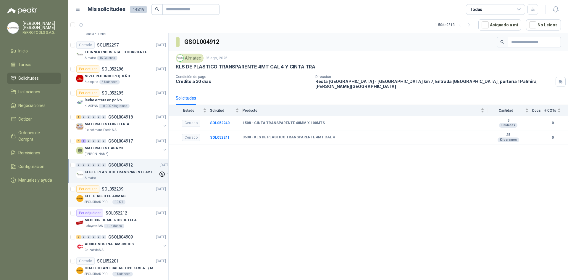
click at [129, 188] on div "Por cotizar SOL052239 [DATE]" at bounding box center [121, 188] width 90 height 7
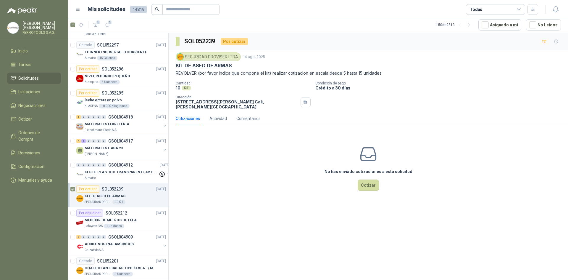
click at [108, 30] on article "1 1 1 - 50 de 9813 Asignado a mi No Leídos" at bounding box center [318, 25] width 500 height 16
click at [108, 28] on button "1" at bounding box center [107, 24] width 9 height 9
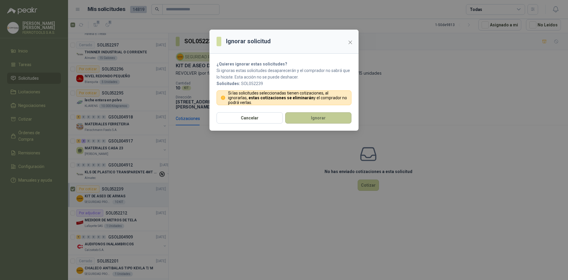
click at [330, 120] on button "Ignorar" at bounding box center [318, 117] width 66 height 11
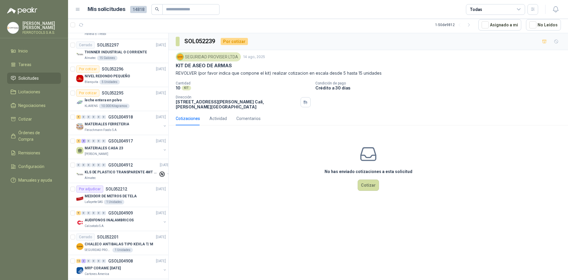
click at [141, 170] on p "KLS DE PLASTICO TRANSPARENTE 4MT CAL 4 Y CINTA TRA" at bounding box center [122, 172] width 74 height 6
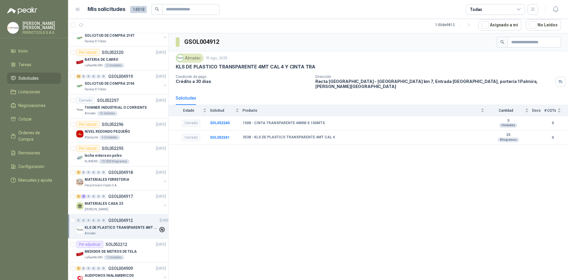
scroll to position [7, 0]
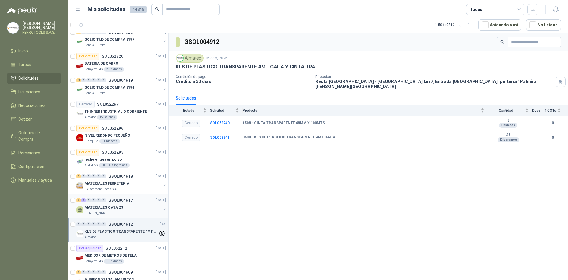
click at [140, 204] on div "MATERIALES CASA 23" at bounding box center [123, 207] width 77 height 7
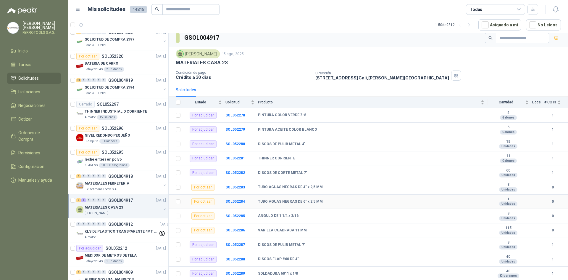
scroll to position [5, 0]
click at [140, 189] on div "Fleischmann Foods S.A." at bounding box center [123, 189] width 77 height 5
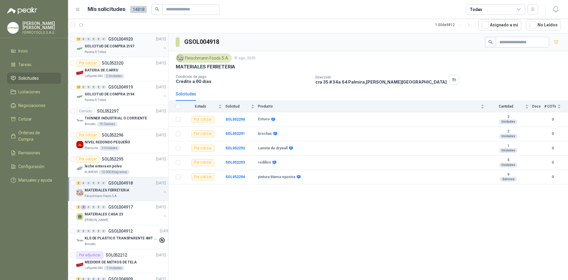
click at [134, 53] on div "Panela El Trébol" at bounding box center [123, 52] width 77 height 5
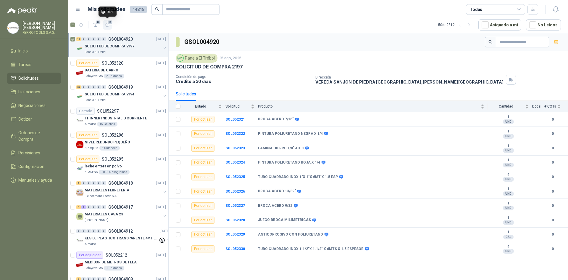
click at [108, 27] on icon "button" at bounding box center [108, 25] width 4 height 4
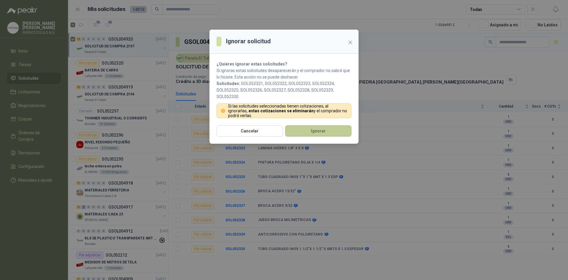
click at [304, 134] on button "Ignorar" at bounding box center [318, 130] width 66 height 11
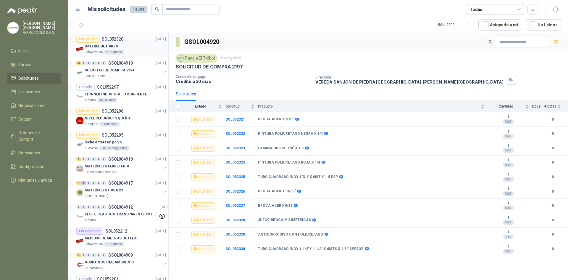
click at [127, 51] on div "Lafayette SAS 2 Unidades" at bounding box center [125, 52] width 81 height 5
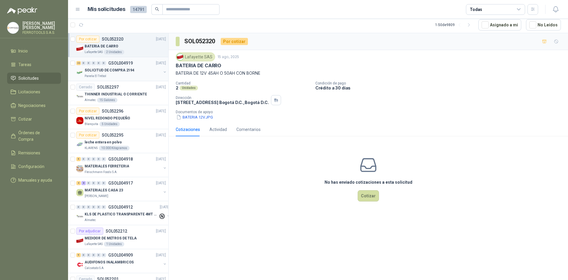
click at [127, 75] on div "Panela El Trébol" at bounding box center [123, 76] width 77 height 5
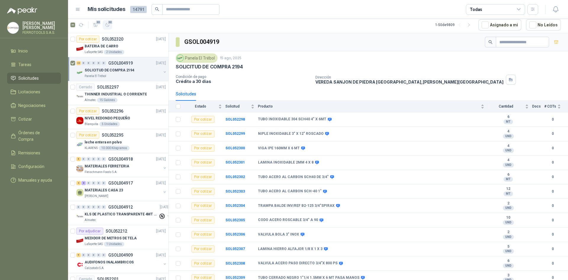
click at [110, 27] on button "22" at bounding box center [107, 24] width 9 height 9
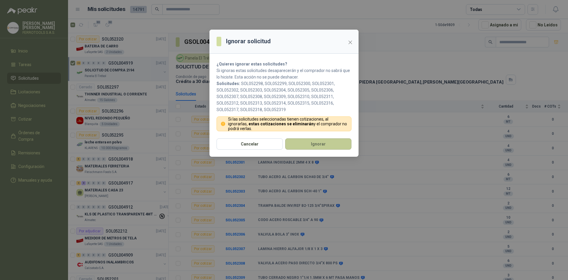
click at [307, 144] on button "Ignorar" at bounding box center [318, 143] width 66 height 11
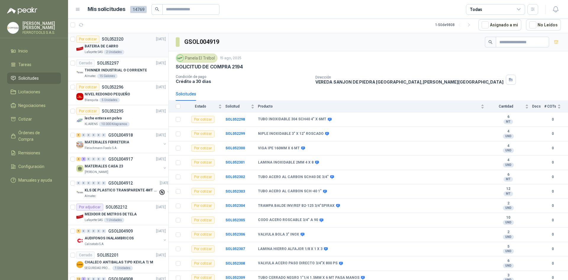
click at [143, 45] on div "BATERIA DE CARRO" at bounding box center [125, 46] width 81 height 7
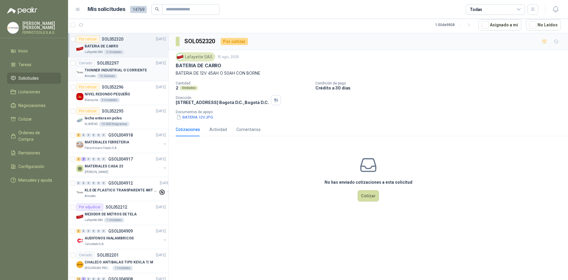
click at [136, 73] on p "THINNER INDUSTRIAL O CORRIENTE" at bounding box center [116, 71] width 62 height 6
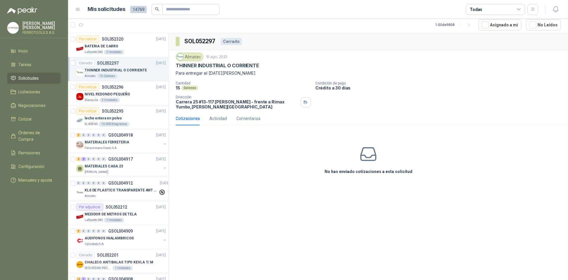
click at [136, 76] on div "Almatec 15 Galones" at bounding box center [125, 76] width 81 height 5
click at [141, 97] on div "NIVEL REDONDO PEQUEÑO" at bounding box center [125, 94] width 81 height 7
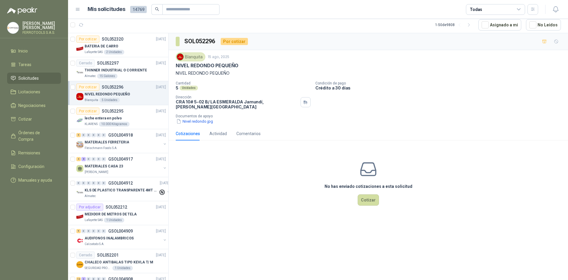
click at [189, 121] on div "Blanquita [DATE] NIVEL REDONDO PEQUEÑO NIVEL REDONDO PEQUEÑO Cantidad 5 Unidade…" at bounding box center [369, 88] width 400 height 77
click at [190, 118] on button "Nivel redondo.jpg" at bounding box center [195, 121] width 38 height 6
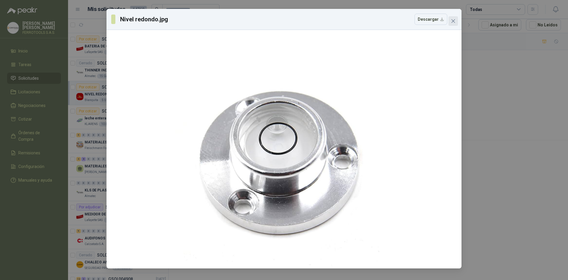
click at [456, 20] on span "Close" at bounding box center [453, 21] width 9 height 5
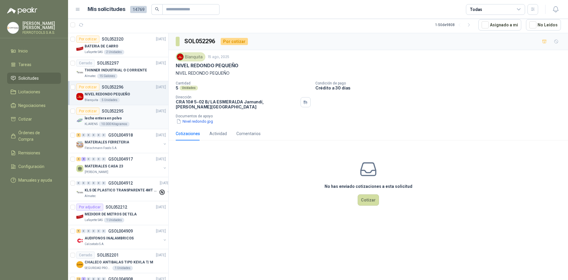
click at [142, 123] on div "KLARENS 10.000 Kilogramos" at bounding box center [125, 124] width 81 height 5
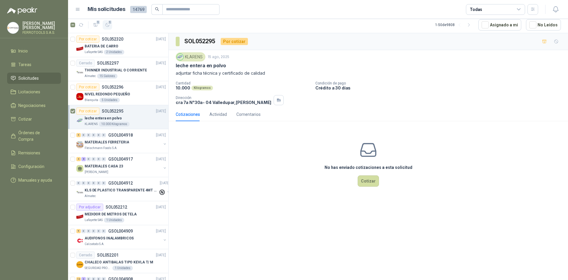
click at [105, 26] on icon "button" at bounding box center [107, 25] width 5 height 5
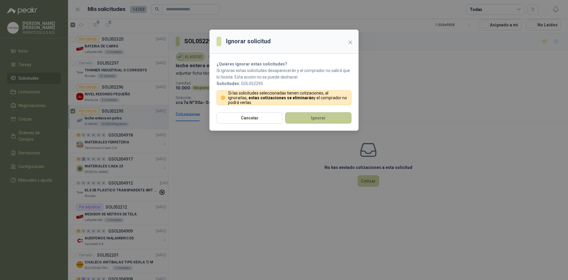
click at [301, 114] on button "Ignorar" at bounding box center [318, 117] width 66 height 11
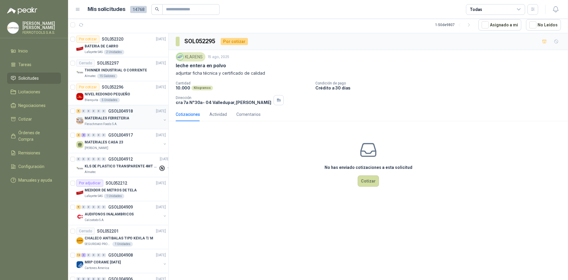
click at [142, 119] on div "MATERIALES FERRETERIA" at bounding box center [123, 118] width 77 height 7
